Goal: Transaction & Acquisition: Book appointment/travel/reservation

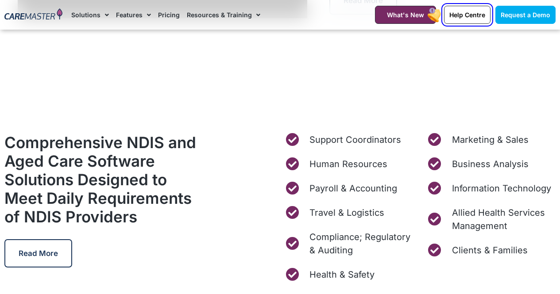
scroll to position [2744, 0]
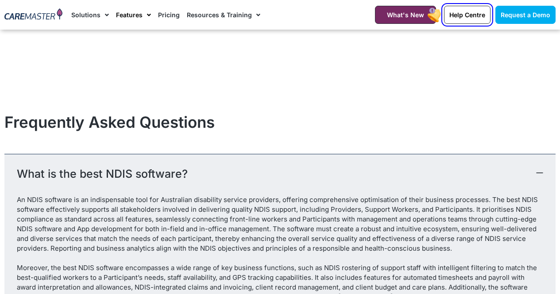
scroll to position [4622, 0]
